Goal: Task Accomplishment & Management: Manage account settings

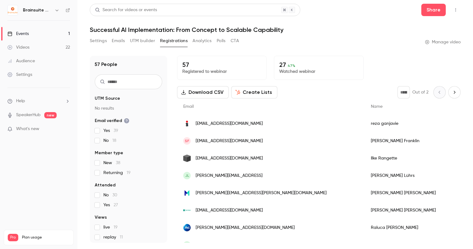
click at [46, 37] on link "Events 1" at bounding box center [38, 34] width 77 height 14
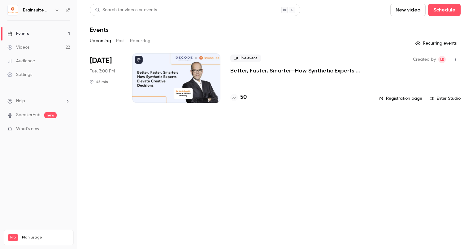
click at [160, 72] on div at bounding box center [176, 78] width 88 height 50
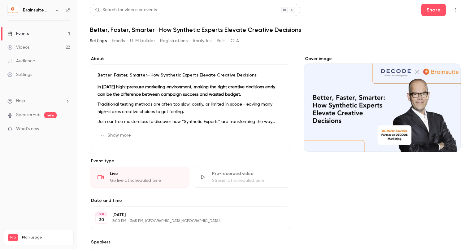
click at [166, 45] on button "Registrations" at bounding box center [174, 41] width 28 height 10
